Goal: Information Seeking & Learning: Learn about a topic

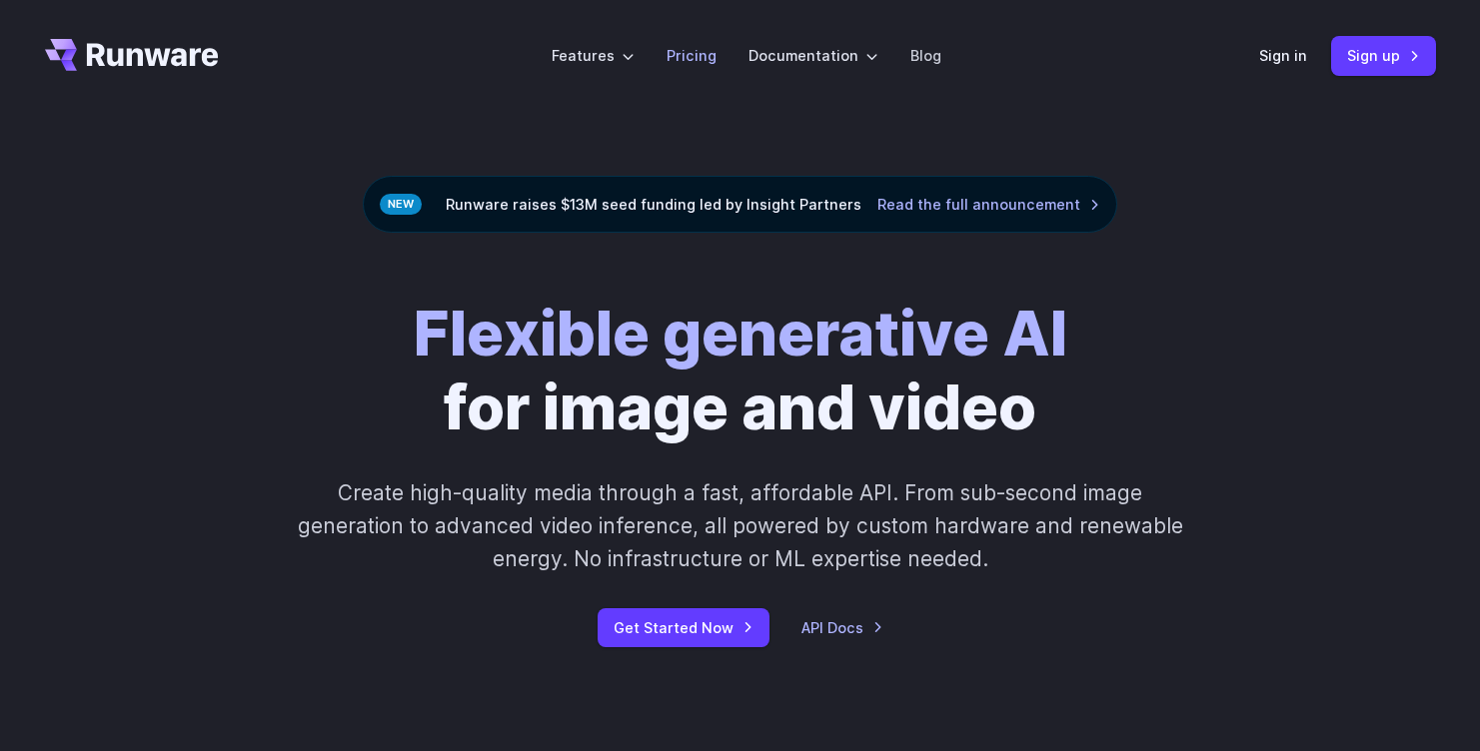
click at [701, 53] on link "Pricing" at bounding box center [691, 55] width 50 height 23
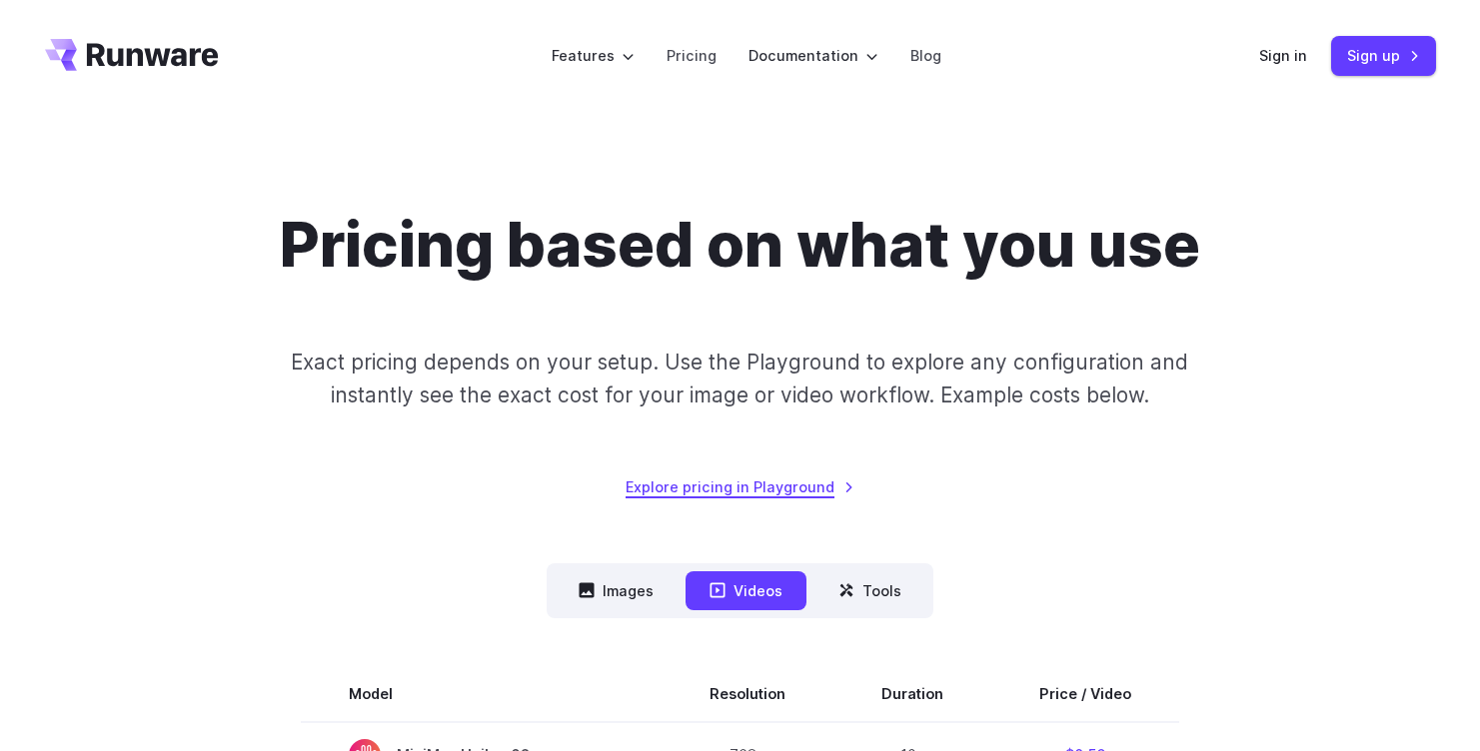
click at [789, 491] on link "Explore pricing in Playground" at bounding box center [739, 487] width 229 height 23
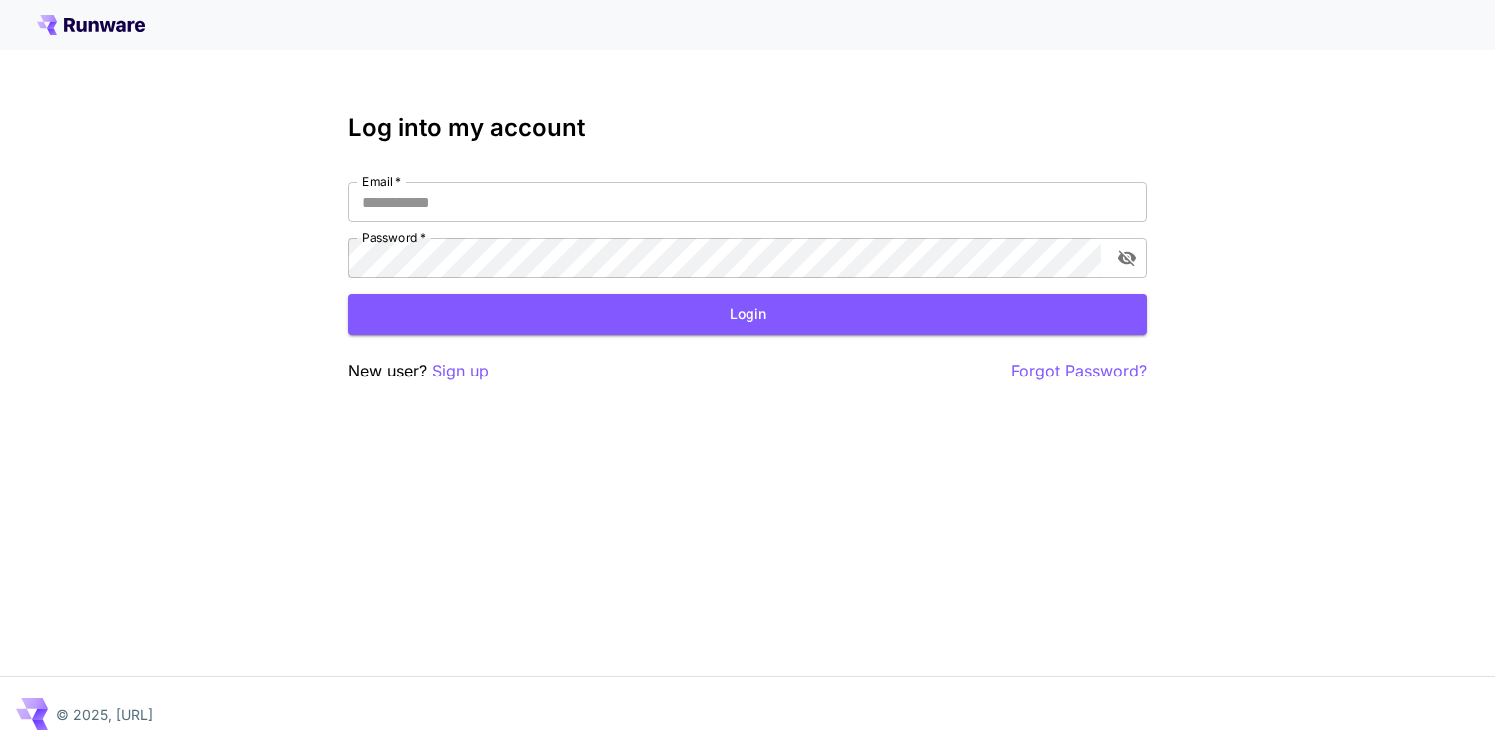
click at [217, 173] on div "Log into my account Email   * Email   * Password   * Password   * Login New use…" at bounding box center [747, 375] width 1495 height 751
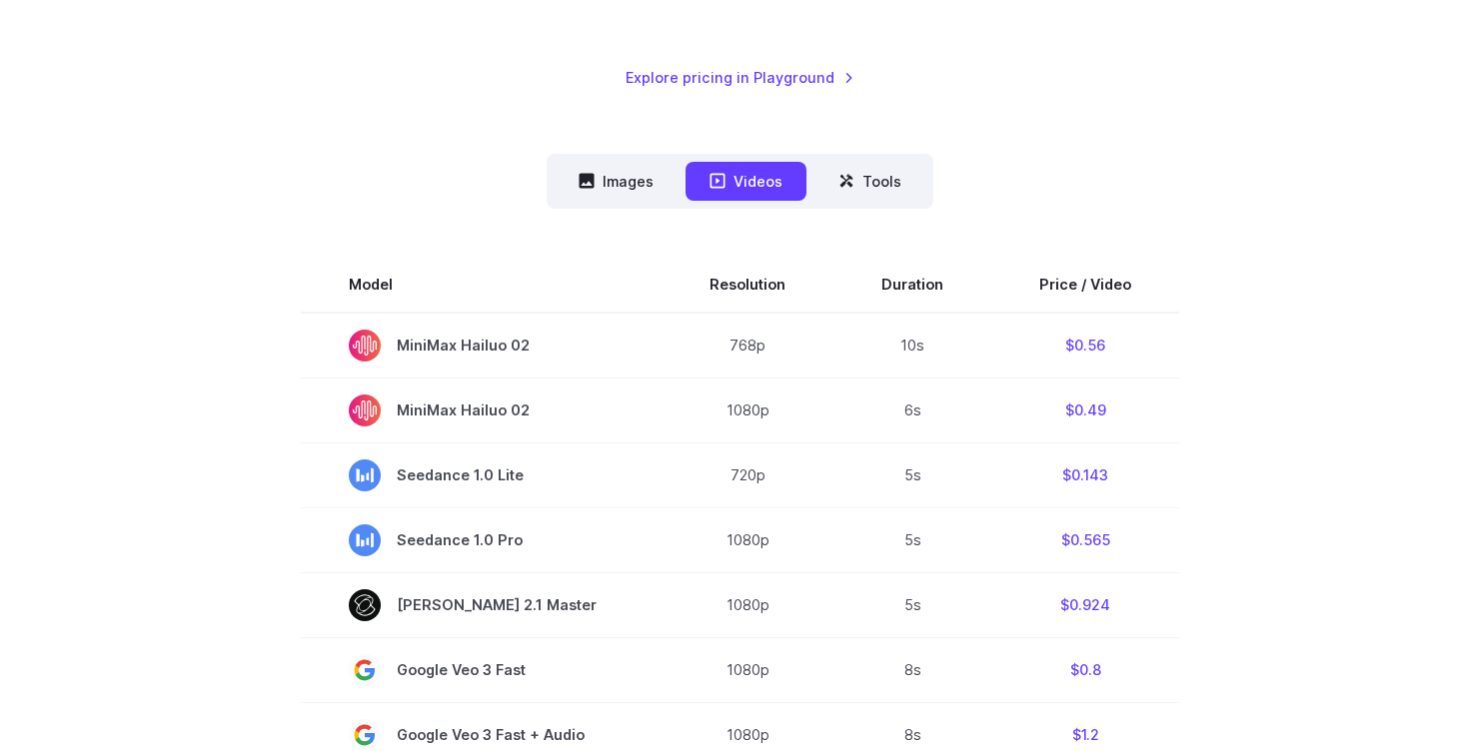
scroll to position [400, 0]
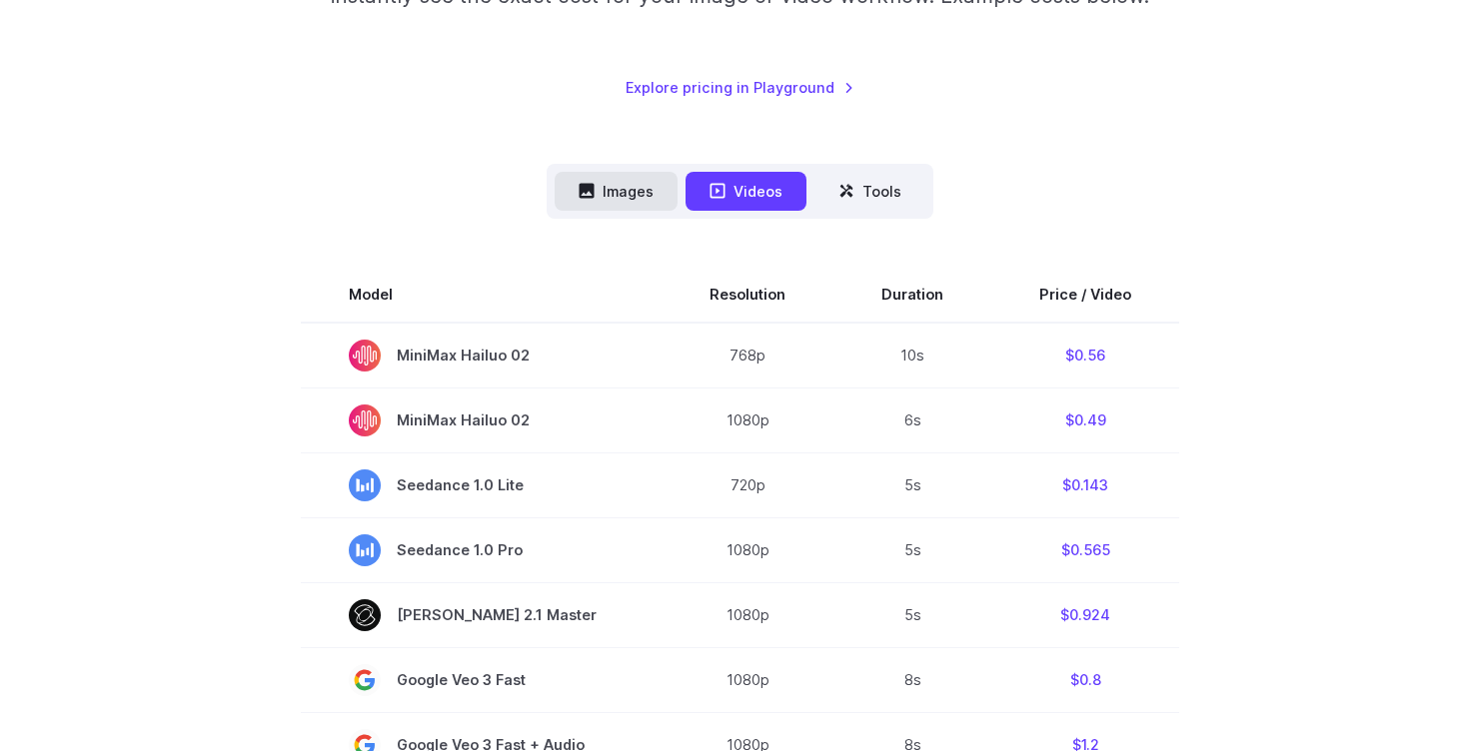
click at [614, 188] on button "Images" at bounding box center [616, 191] width 123 height 39
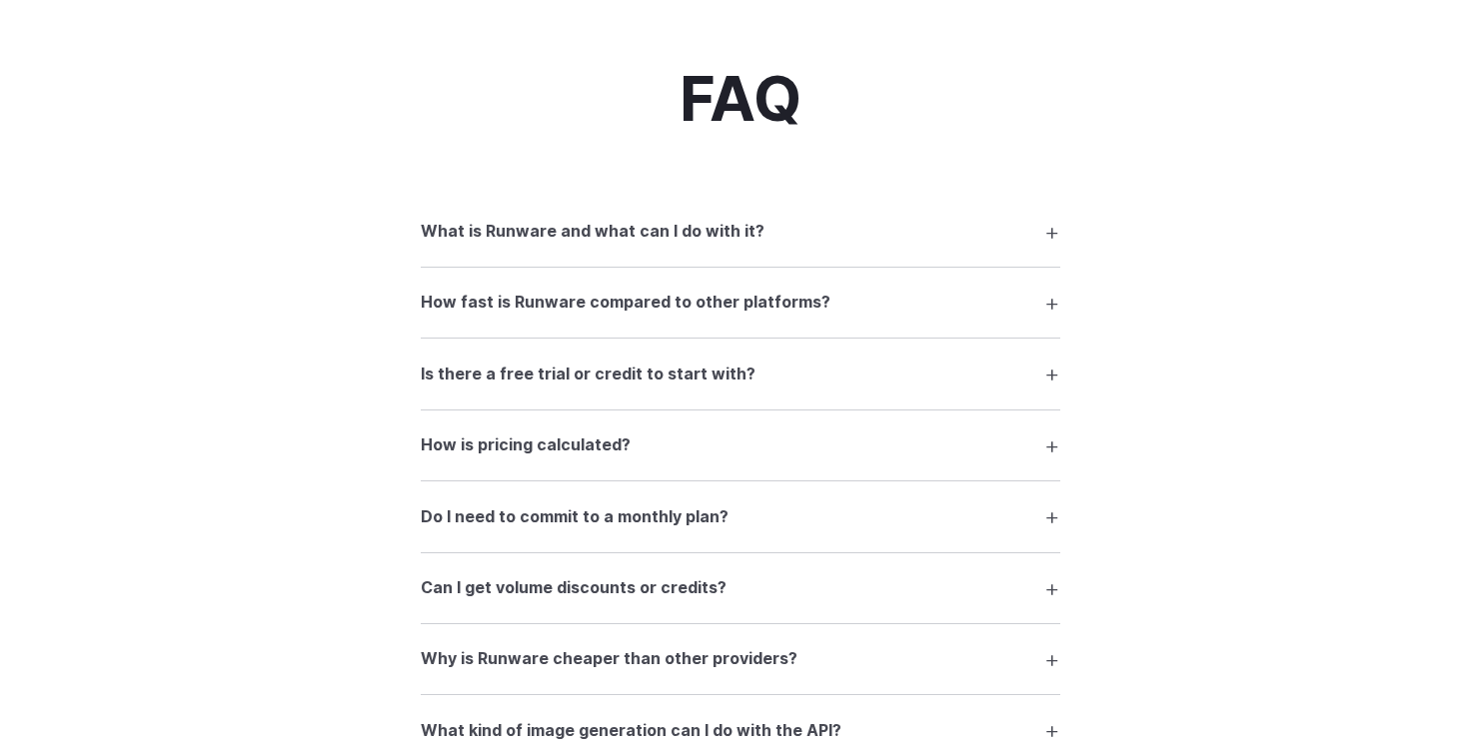
scroll to position [2498, 0]
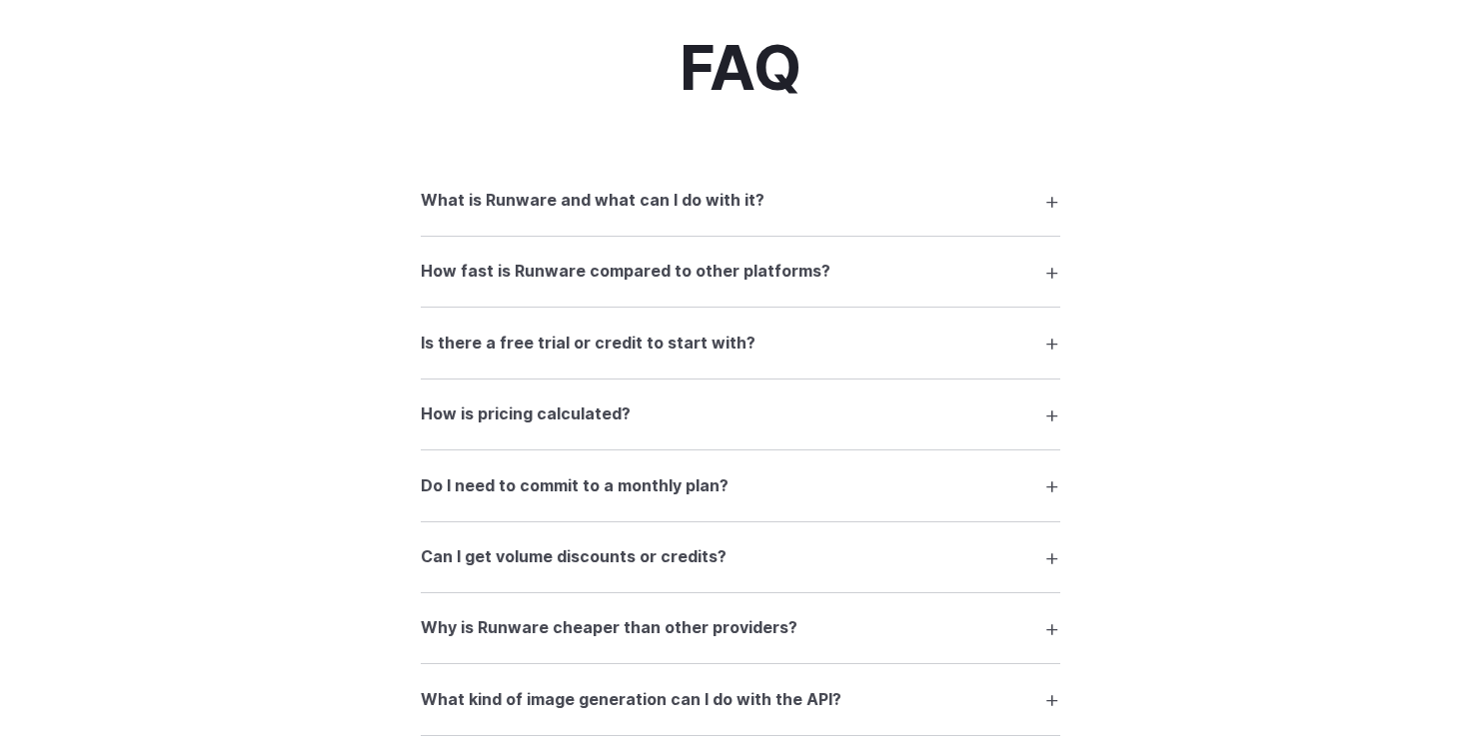
click at [1055, 484] on summary "Do I need to commit to a monthly plan?" at bounding box center [740, 486] width 639 height 38
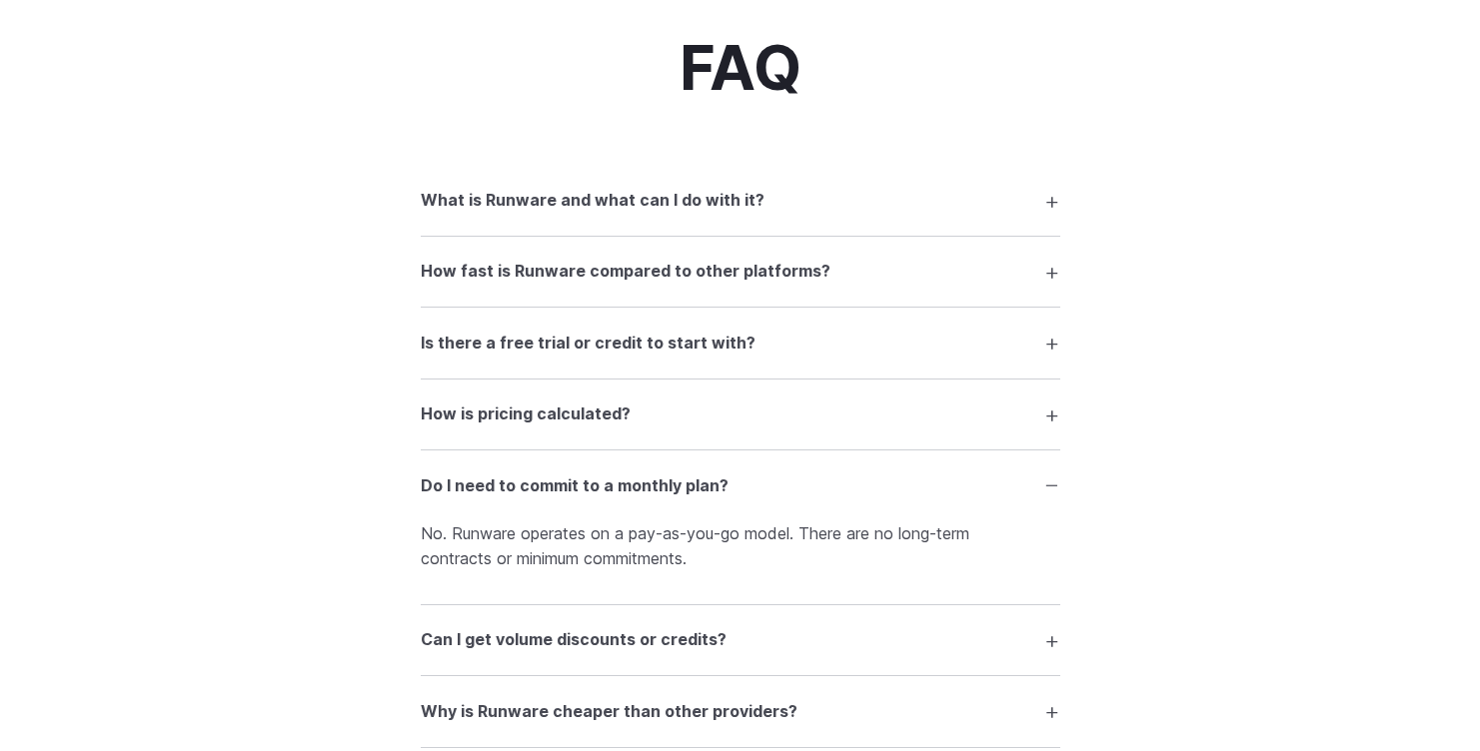
click at [1055, 484] on summary "Do I need to commit to a monthly plan?" at bounding box center [740, 486] width 639 height 38
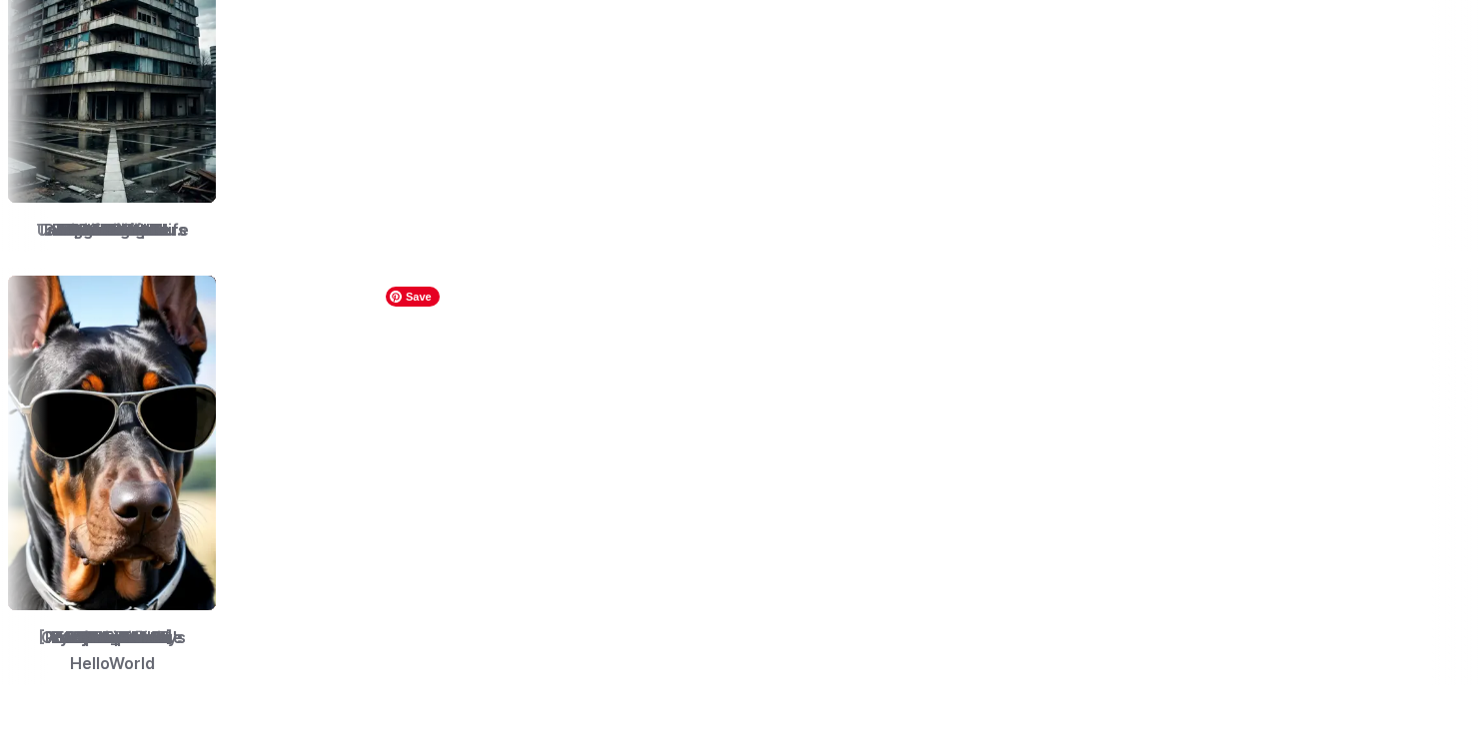
scroll to position [2698, 0]
